Goal: Navigation & Orientation: Go to known website

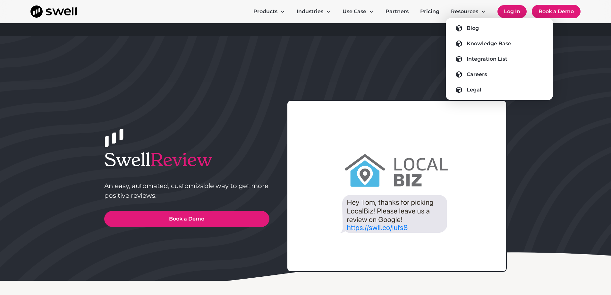
click at [519, 14] on link "Log In" at bounding box center [511, 11] width 29 height 13
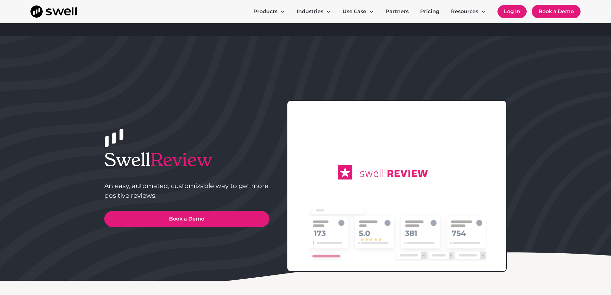
click at [505, 16] on link "Log In" at bounding box center [511, 11] width 29 height 13
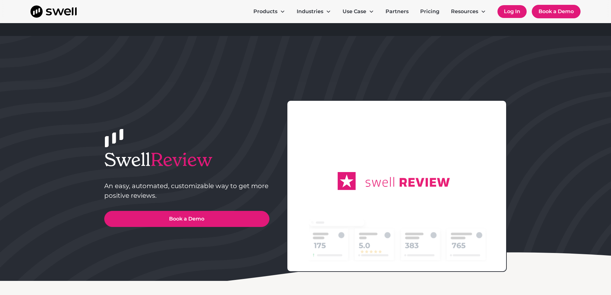
click at [505, 16] on link "Log In" at bounding box center [511, 11] width 29 height 13
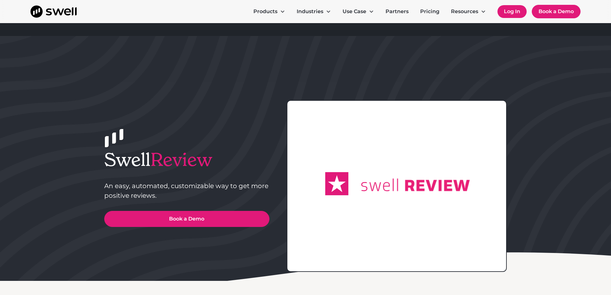
click at [515, 13] on link "Log In" at bounding box center [511, 11] width 29 height 13
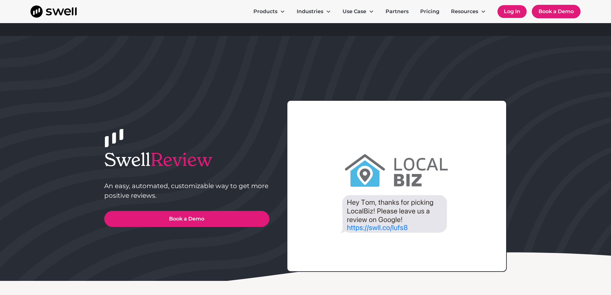
click at [517, 11] on link "Log In" at bounding box center [511, 11] width 29 height 13
click at [517, 10] on link "Log In" at bounding box center [511, 11] width 29 height 13
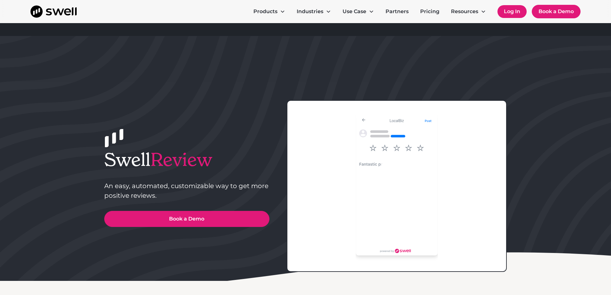
click at [506, 14] on link "Log In" at bounding box center [511, 11] width 29 height 13
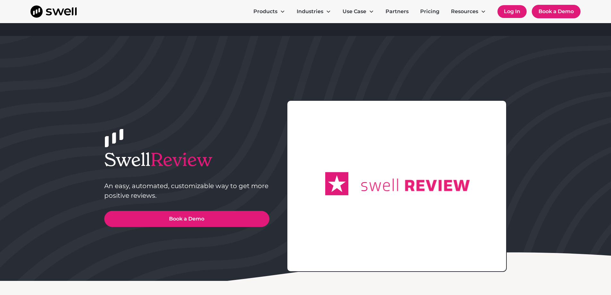
click at [519, 12] on link "Log In" at bounding box center [511, 11] width 29 height 13
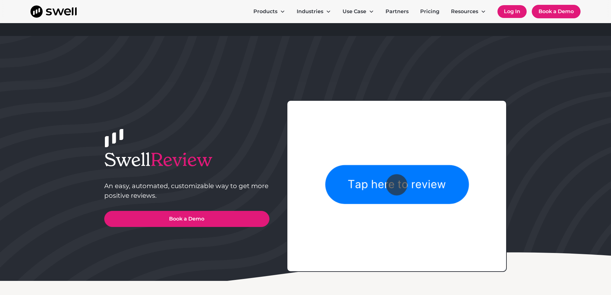
click at [515, 17] on link "Log In" at bounding box center [511, 11] width 29 height 13
